Goal: Information Seeking & Learning: Learn about a topic

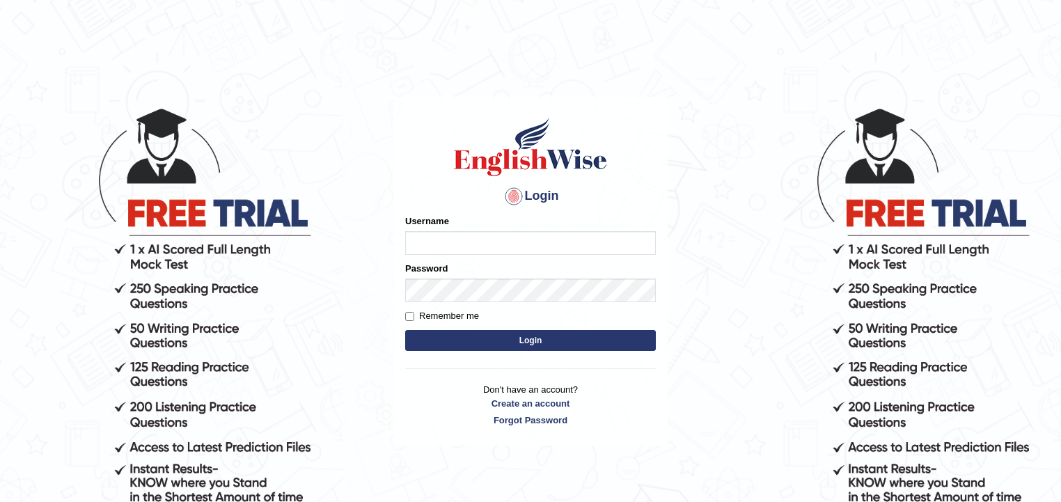
type input "samjoon"
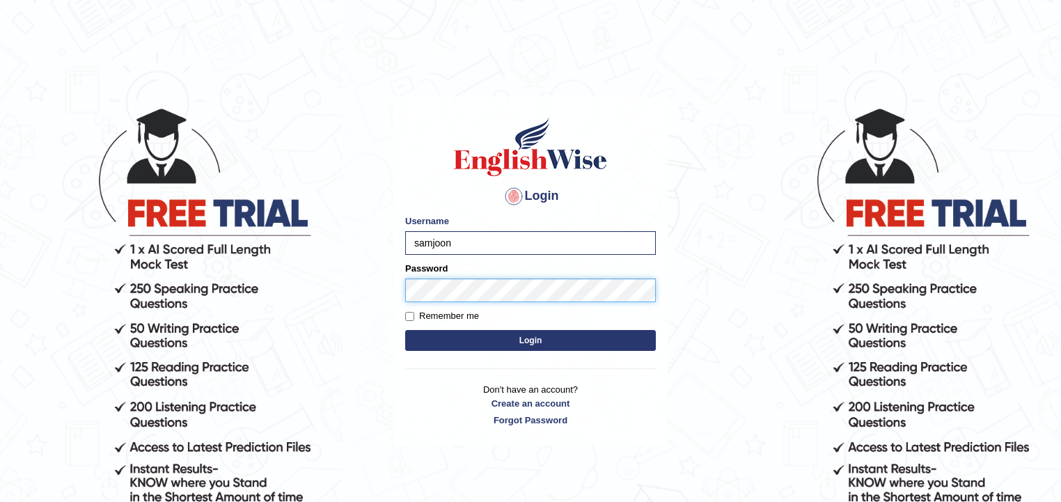
click at [405, 330] on button "Login" at bounding box center [530, 340] width 251 height 21
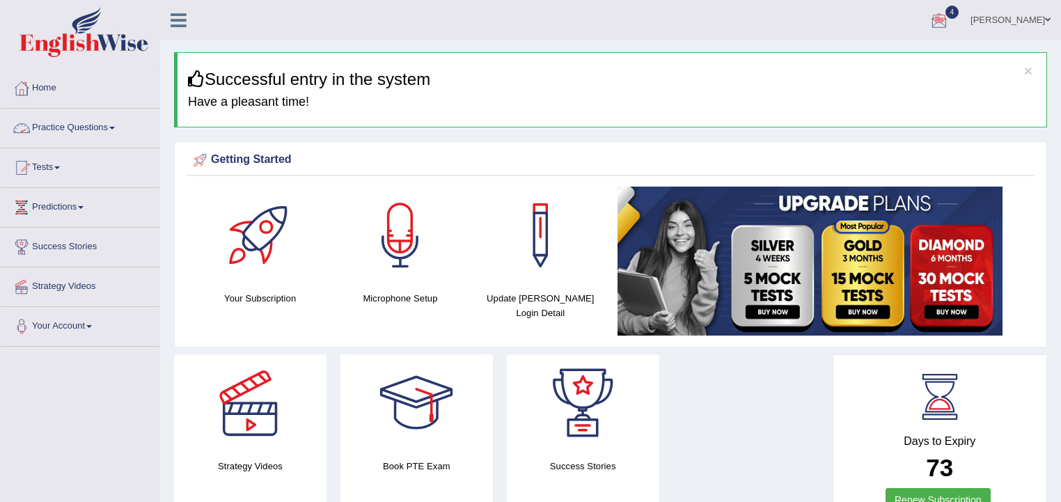
click at [77, 127] on link "Practice Questions" at bounding box center [80, 126] width 159 height 35
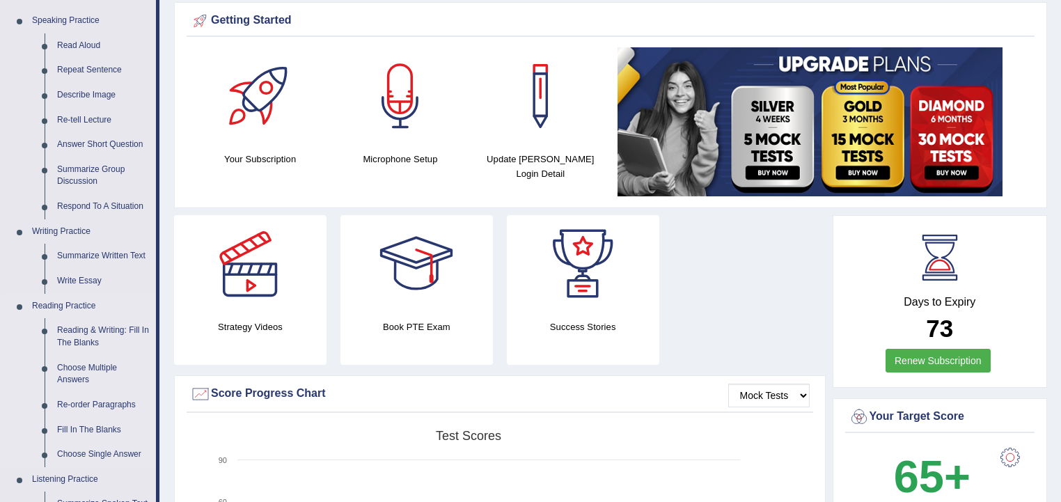
scroll to position [167, 0]
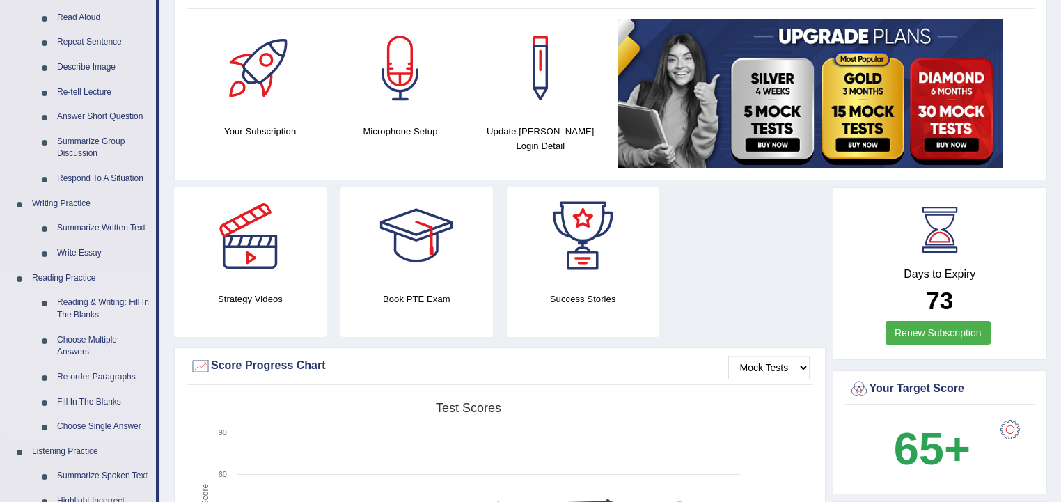
click at [88, 302] on link "Reading & Writing: Fill In The Blanks" at bounding box center [103, 308] width 105 height 37
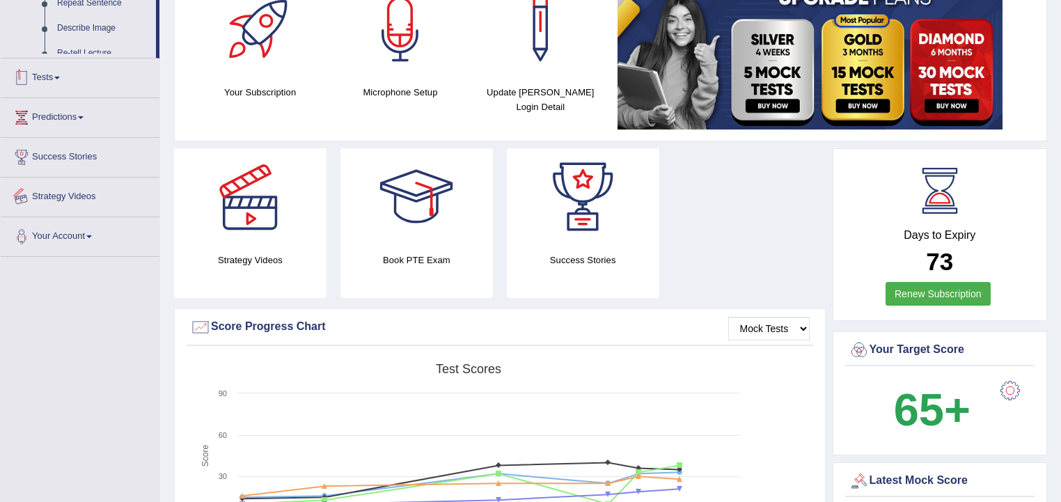
scroll to position [311, 0]
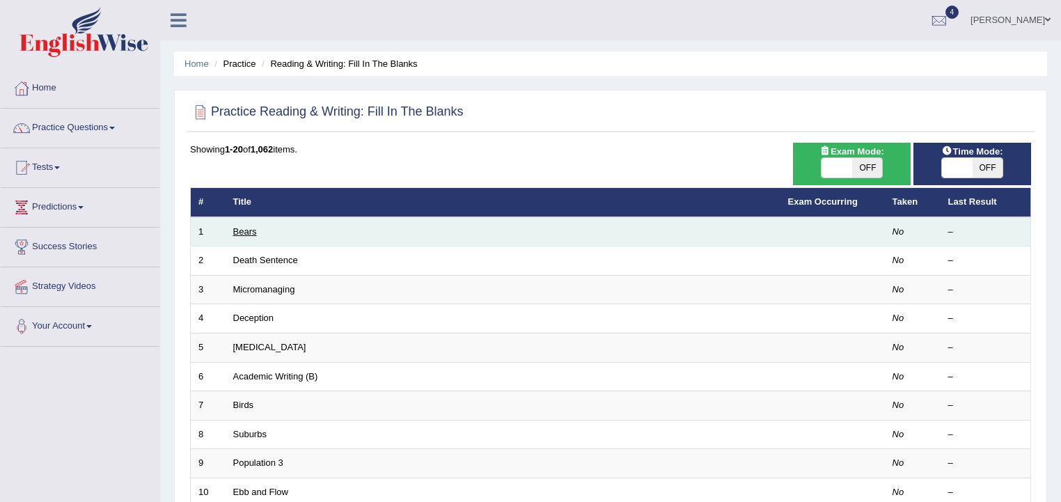
click at [242, 235] on td "Bears" at bounding box center [502, 231] width 555 height 29
click at [245, 231] on link "Bears" at bounding box center [245, 231] width 24 height 10
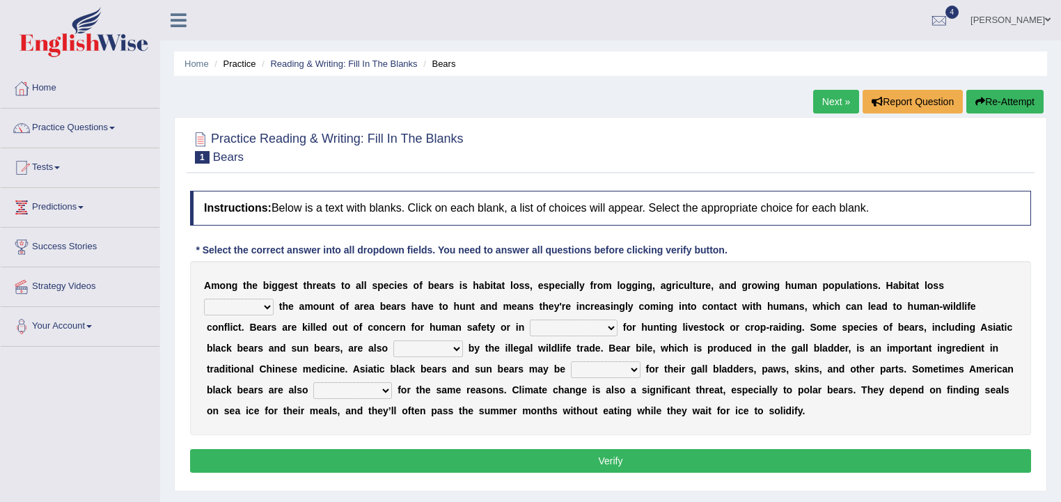
click at [441, 367] on b "s" at bounding box center [444, 368] width 6 height 11
click at [434, 367] on b "a" at bounding box center [435, 368] width 6 height 11
click at [436, 366] on b "a" at bounding box center [435, 368] width 6 height 11
click at [267, 301] on select "increases reduces complies interacts" at bounding box center [239, 307] width 70 height 17
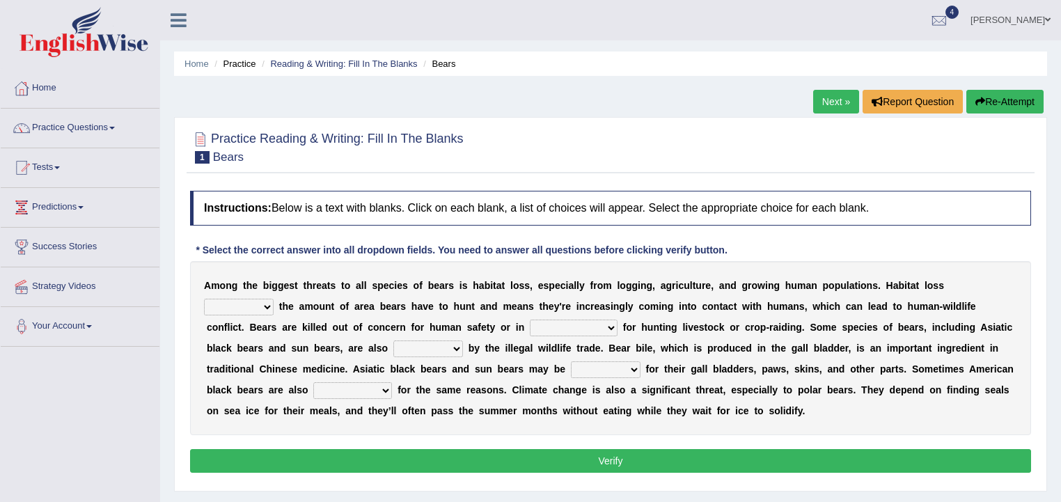
click at [268, 306] on select "increases reduces complies interacts" at bounding box center [239, 307] width 70 height 17
click at [264, 303] on select "increases reduces complies interacts" at bounding box center [239, 307] width 70 height 17
click at [269, 311] on div "A m o n g t h e b i g g e s t t h r e a t s t o a l l s p e c i e s o f b e a r…" at bounding box center [610, 348] width 841 height 174
click at [269, 309] on select "increases reduces complies interacts" at bounding box center [239, 307] width 70 height 17
click at [204, 299] on select "increases reduces complies interacts" at bounding box center [239, 307] width 70 height 17
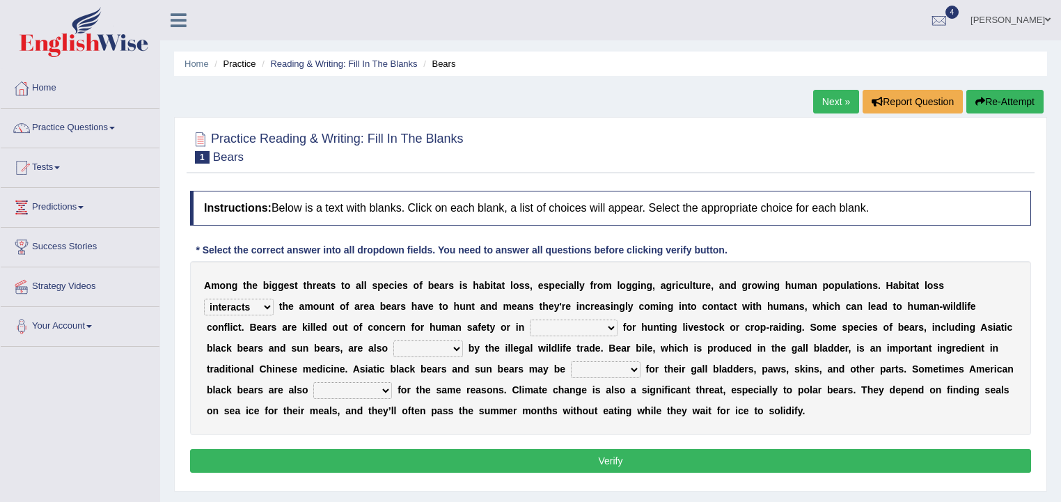
click at [270, 305] on select "increases reduces complies interacts" at bounding box center [239, 307] width 70 height 17
click at [268, 303] on select "increases reduces complies interacts" at bounding box center [239, 307] width 70 height 17
select select "increases"
click at [204, 299] on select "increases reduces complies interacts" at bounding box center [239, 307] width 70 height 17
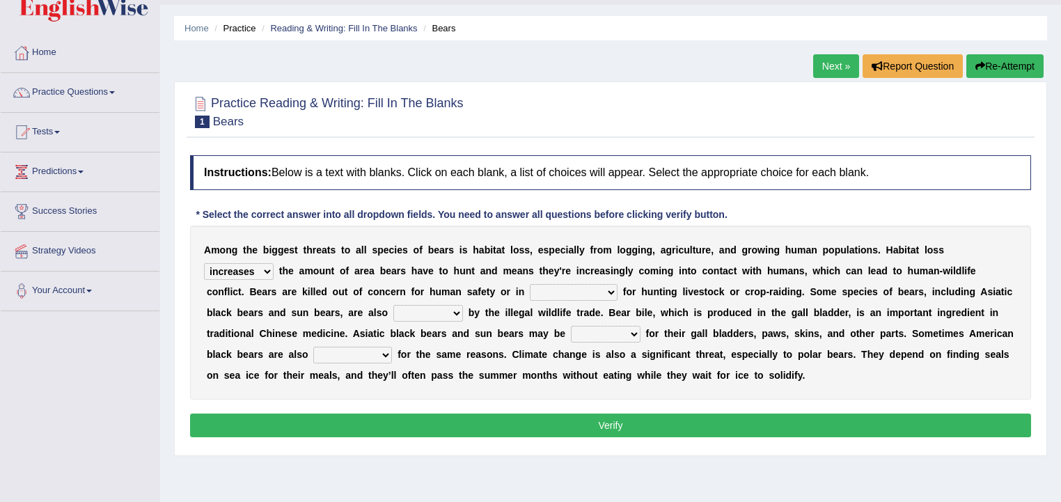
scroll to position [56, 0]
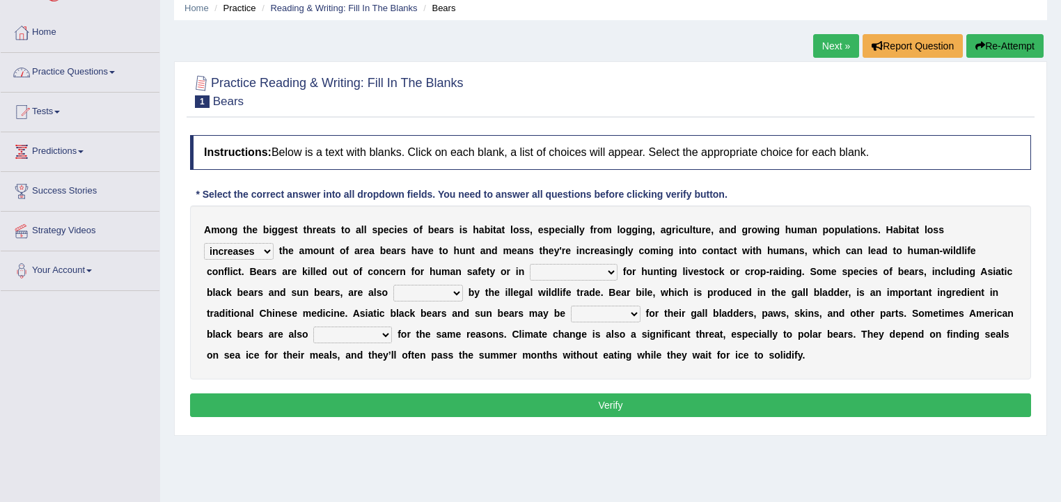
click at [210, 61] on div "Home Practice Reading & Writing: Fill In The Blanks Bears Next » Report Questio…" at bounding box center [610, 292] width 901 height 696
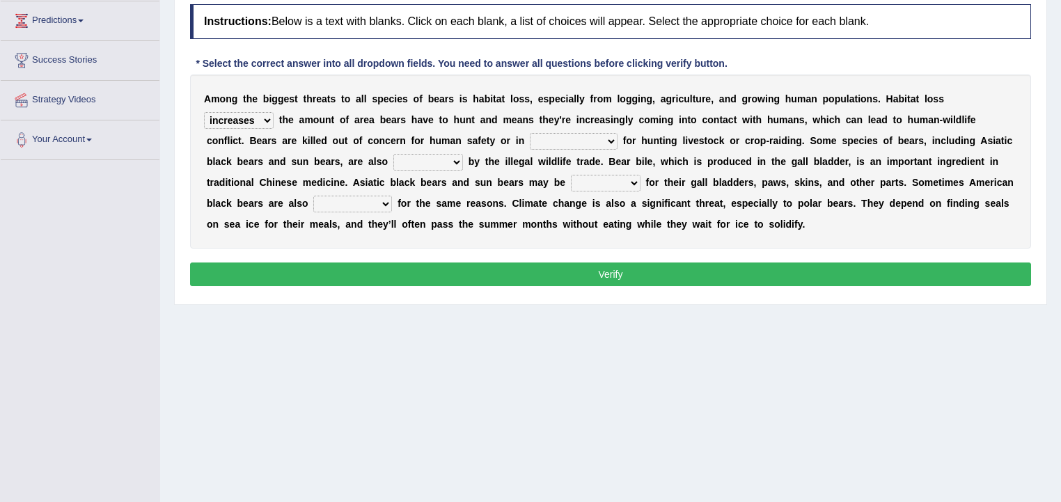
scroll to position [229, 0]
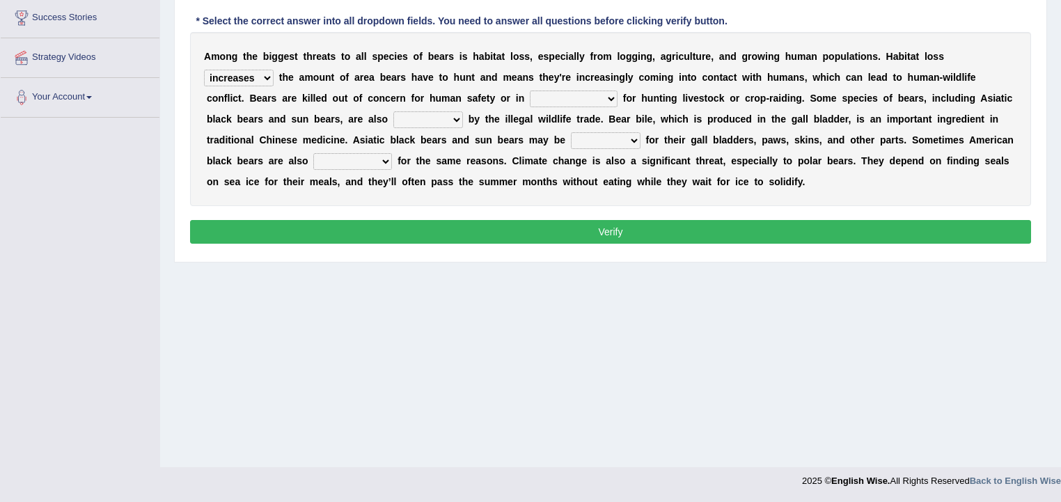
click at [195, 104] on div "A m o n g t h e b i g g e s t t h r e a t s t o a l l s p e c i e s o f b e a r…" at bounding box center [610, 119] width 841 height 174
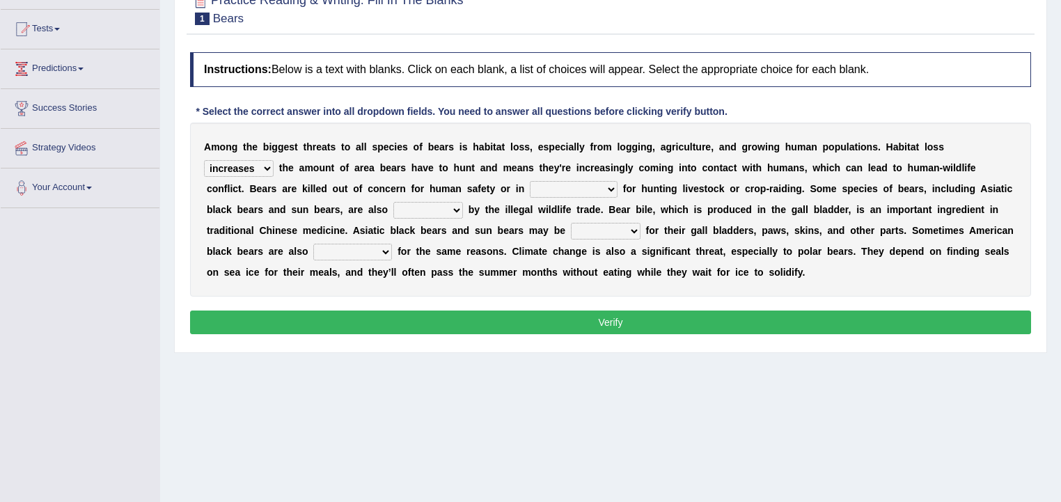
scroll to position [118, 0]
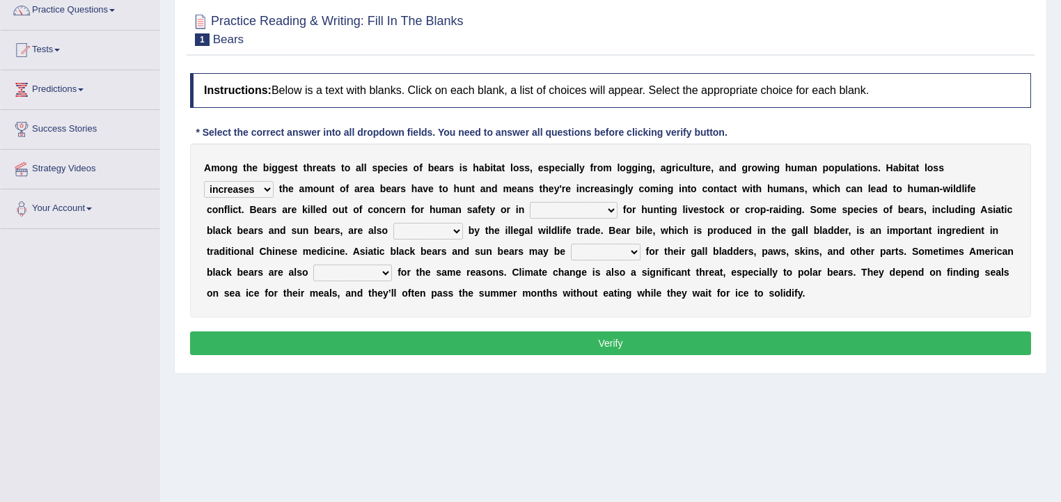
click at [613, 205] on select "coalition retaliation appreciation disinformation" at bounding box center [574, 210] width 88 height 17
click at [607, 207] on select "coalition retaliation appreciation disinformation" at bounding box center [574, 210] width 88 height 17
click at [606, 205] on select "coalition retaliation appreciation disinformation" at bounding box center [574, 210] width 88 height 17
click at [608, 206] on select "coalition retaliation appreciation disinformation" at bounding box center [574, 210] width 88 height 17
click at [597, 296] on b at bounding box center [600, 292] width 6 height 11
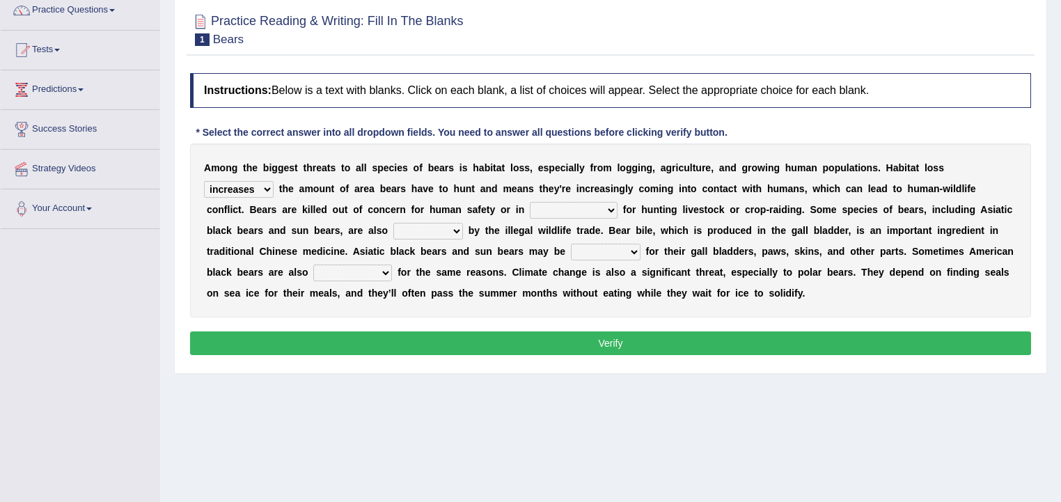
click at [613, 203] on select "coalition retaliation appreciation disinformation" at bounding box center [574, 210] width 88 height 17
select select "retaliation"
click at [530, 202] on select "coalition retaliation appreciation disinformation" at bounding box center [574, 210] width 88 height 17
click at [604, 207] on select "coalition retaliation appreciation disinformation" at bounding box center [574, 210] width 88 height 17
click at [629, 312] on div "A m o n g t h e b i g g e s t t h r e a t s t o a l l s p e c i e s o f b e a r…" at bounding box center [610, 230] width 841 height 174
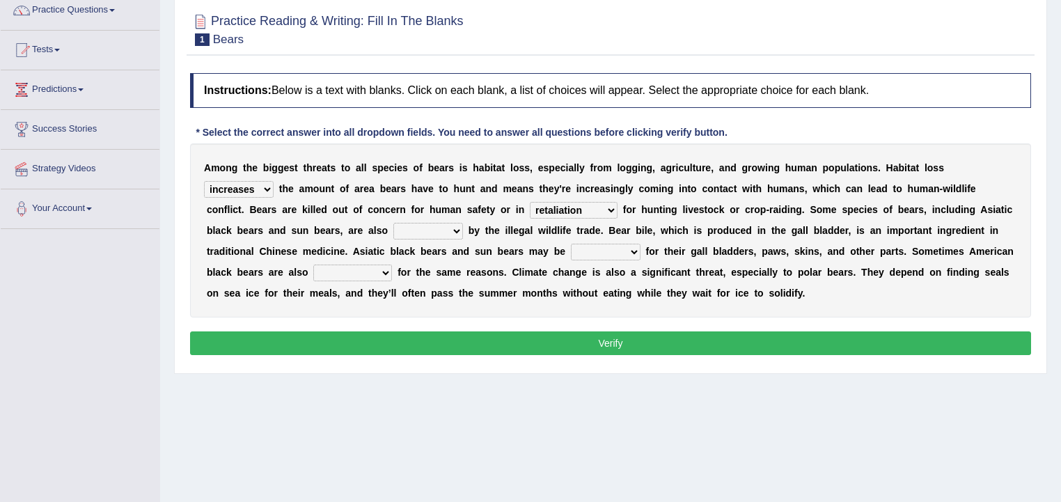
click at [456, 231] on select "protected prohibited fattened threatened" at bounding box center [428, 231] width 70 height 17
